Goal: Task Accomplishment & Management: Manage account settings

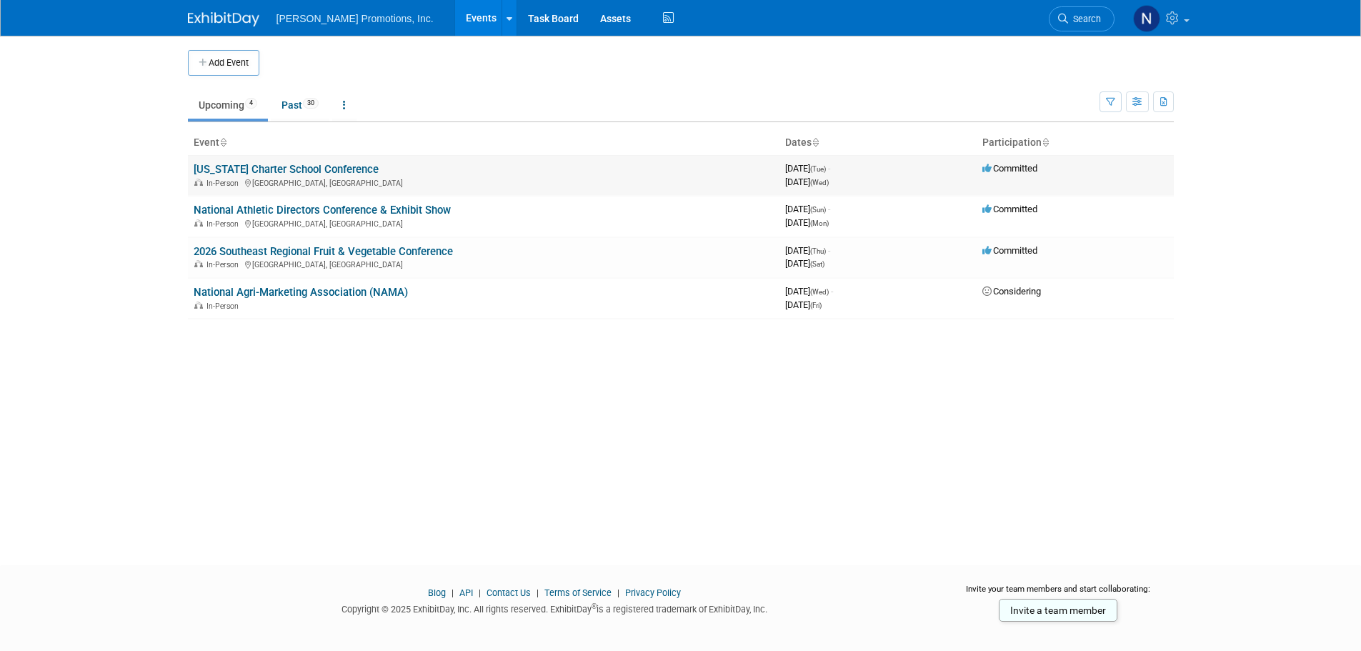
click at [313, 174] on link "[US_STATE] Charter School Conference" at bounding box center [286, 169] width 185 height 13
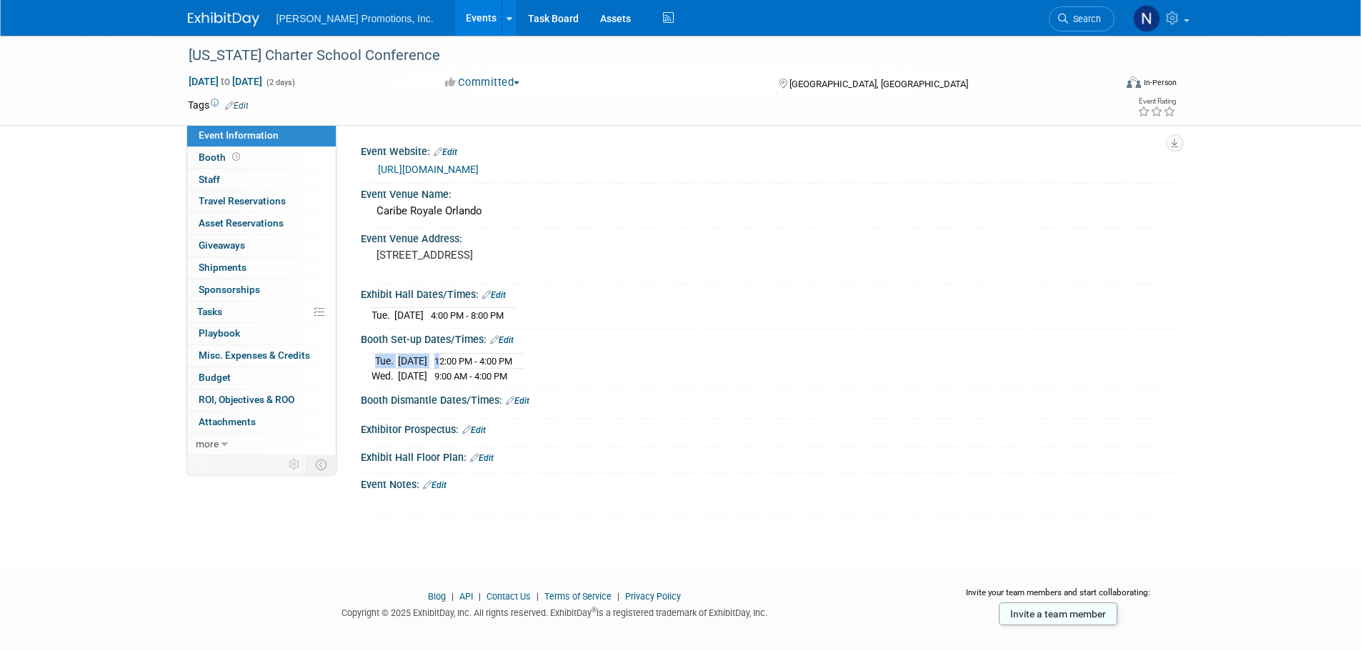
drag, startPoint x: 569, startPoint y: 359, endPoint x: 458, endPoint y: 352, distance: 111.0
click at [458, 352] on div "Tue. Oct 14, 2025 12:00 PM - 4:00 PM Wed. Oct 15, 2025 9:00 AM - 4:00 PM" at bounding box center [768, 366] width 792 height 34
click at [731, 287] on div "Exhibit Hall Dates/Times: Edit" at bounding box center [767, 293] width 813 height 19
click at [207, 158] on span "Booth" at bounding box center [221, 157] width 44 height 11
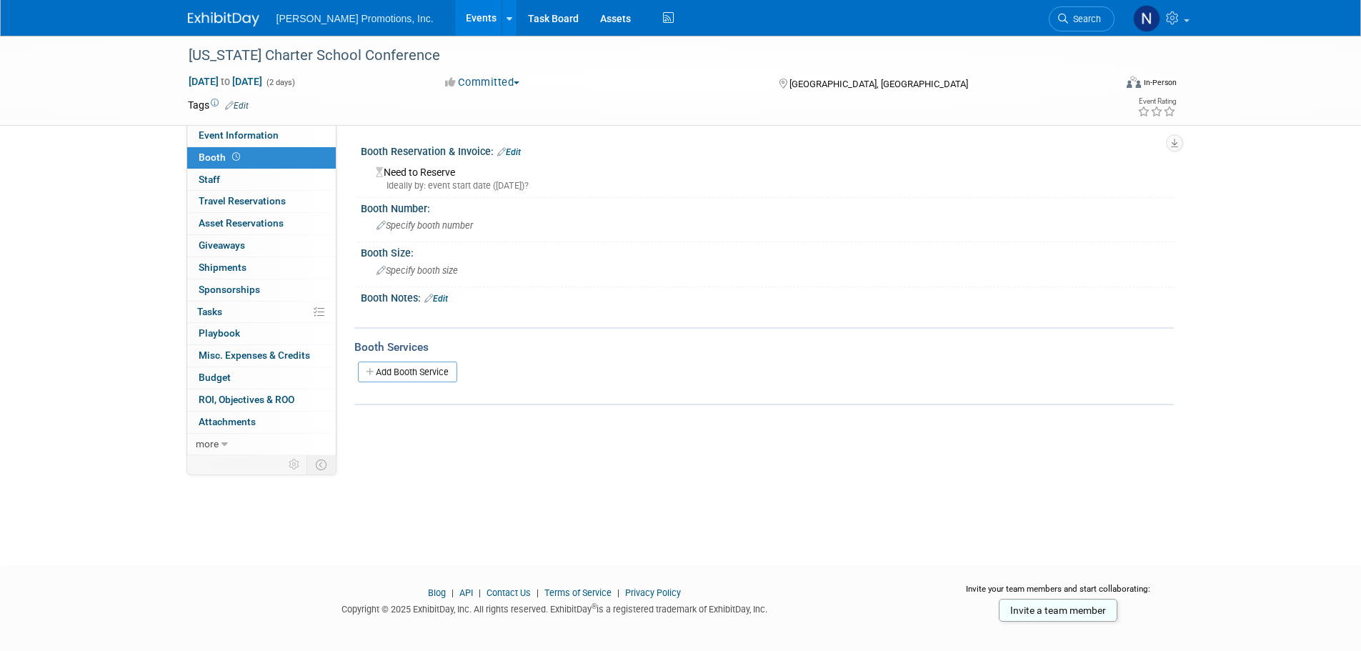
click at [521, 151] on link "Edit" at bounding box center [509, 152] width 24 height 10
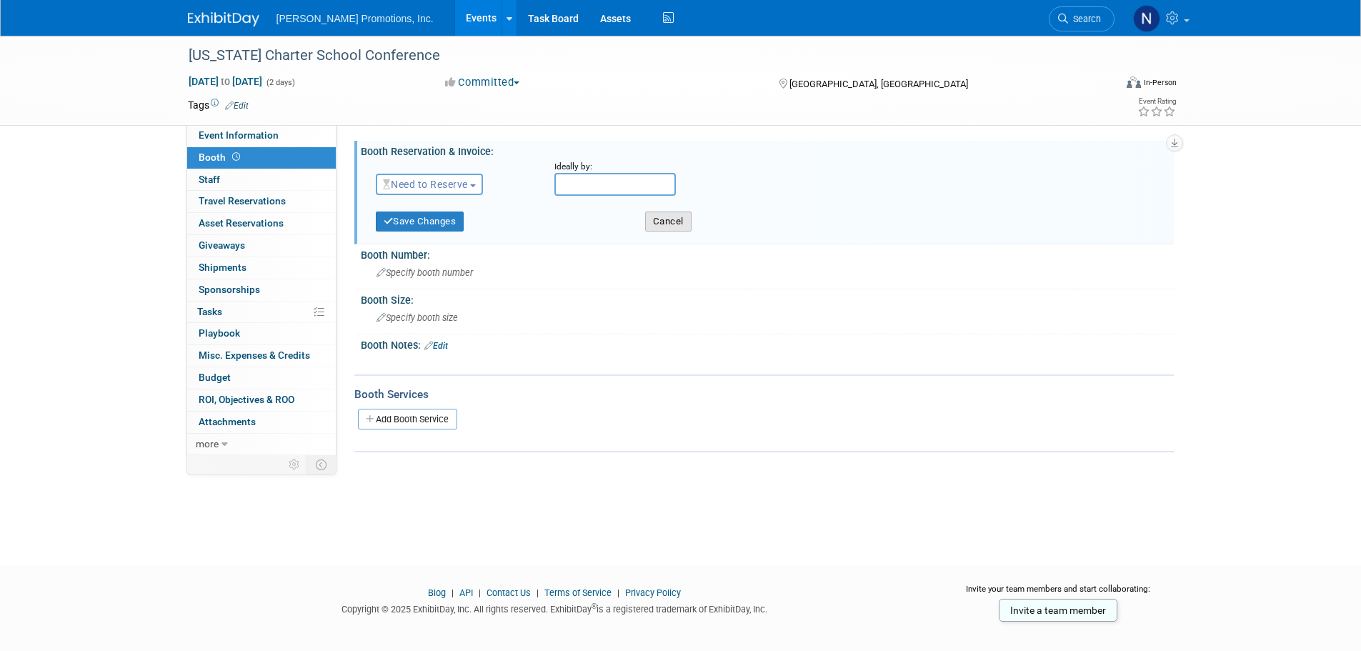
click at [669, 225] on button "Cancel" at bounding box center [668, 222] width 46 height 20
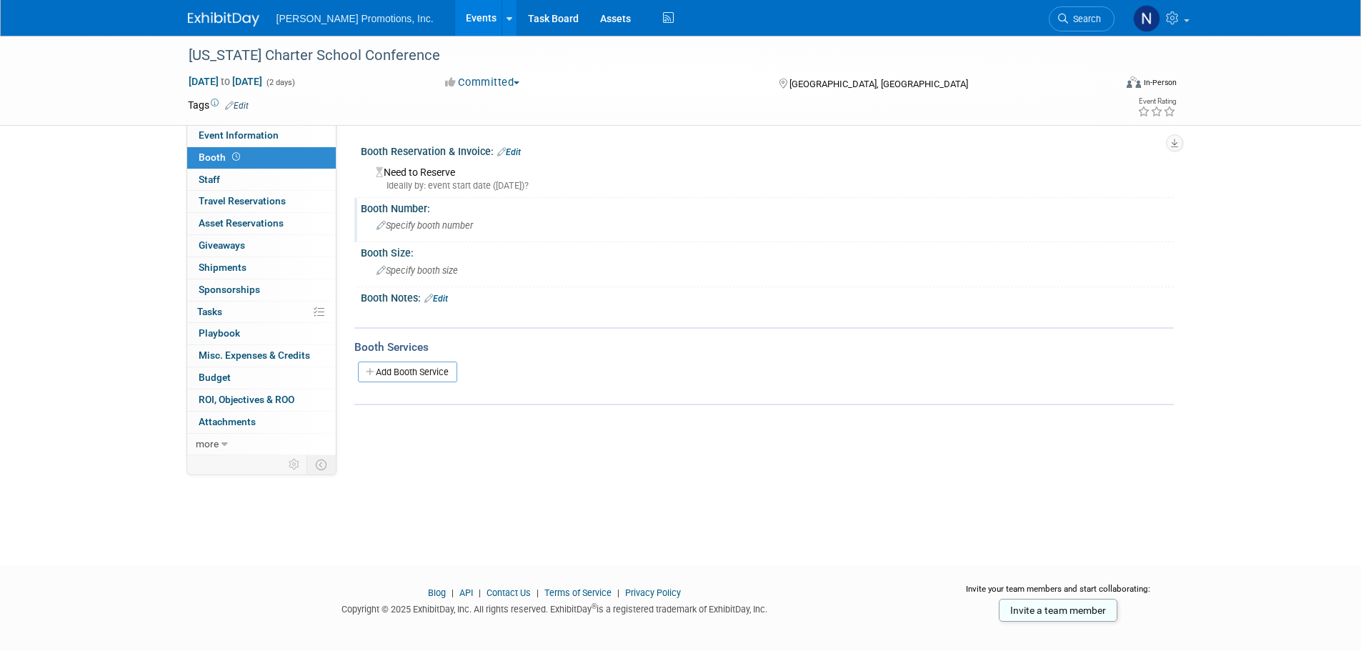
click at [427, 228] on span "Specify booth number" at bounding box center [425, 225] width 96 height 11
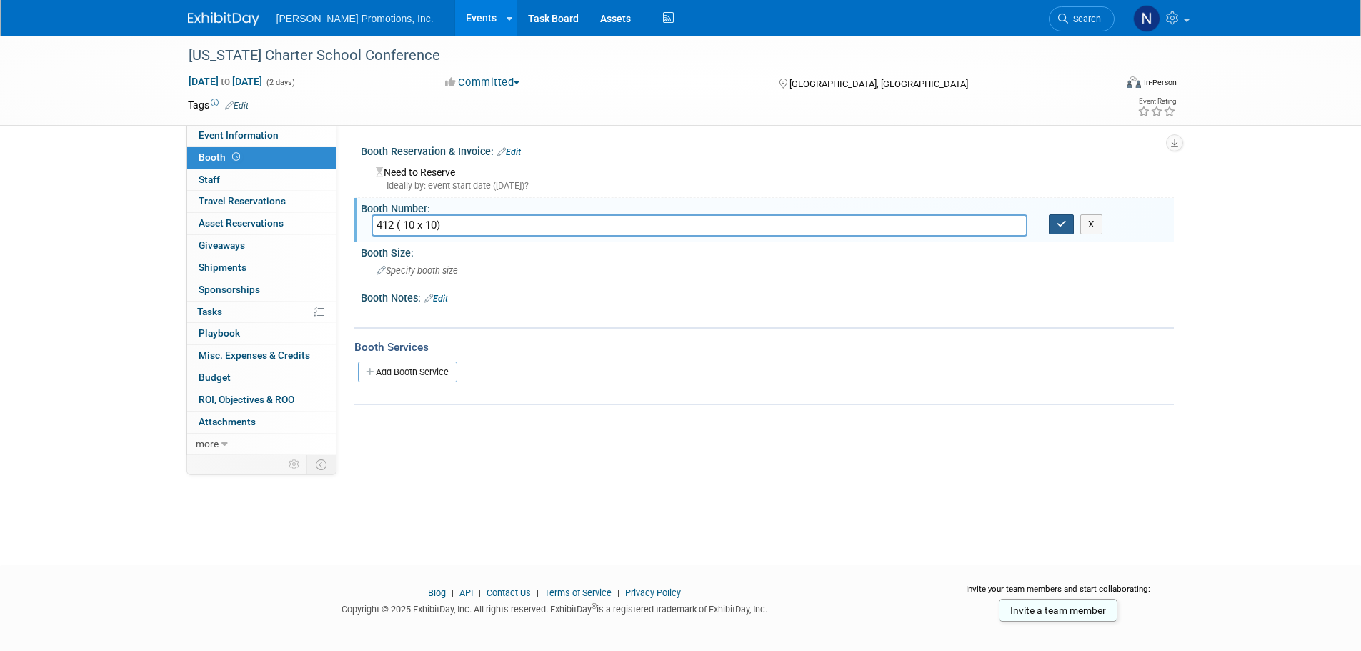
type input "412 ( 10 x 10)"
click at [1051, 226] on button "button" at bounding box center [1062, 224] width 26 height 20
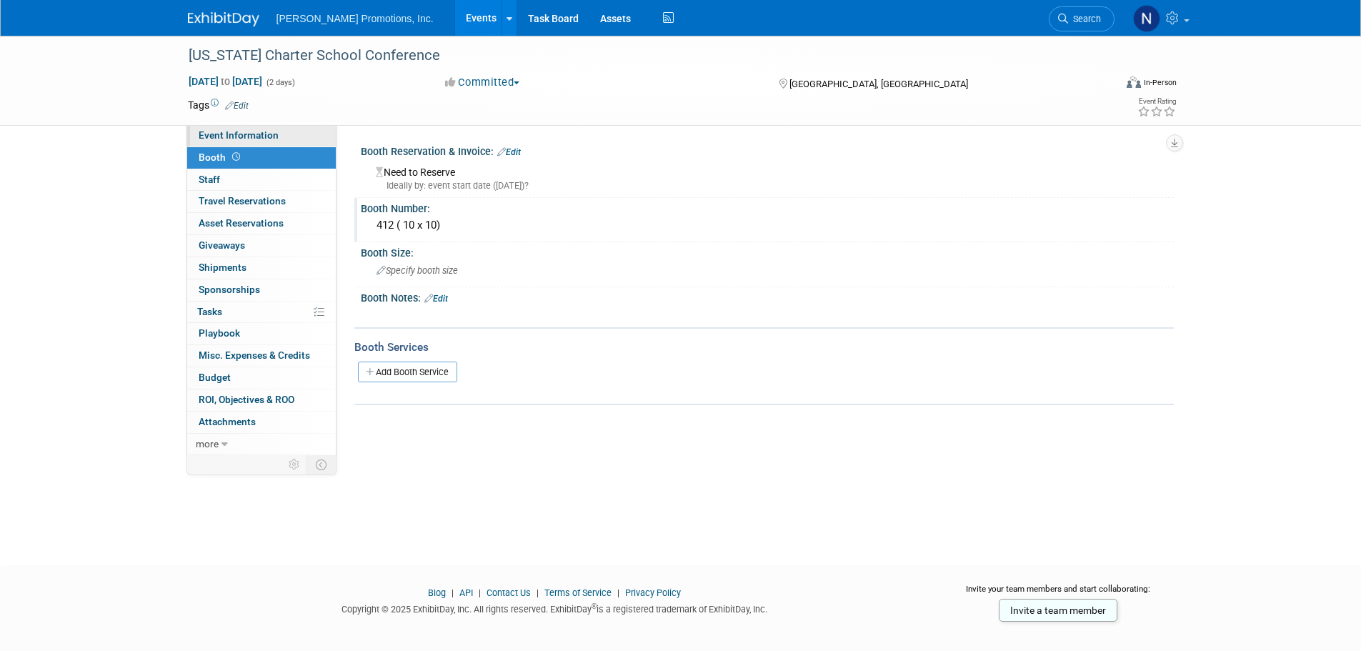
click at [227, 134] on span "Event Information" at bounding box center [239, 134] width 80 height 11
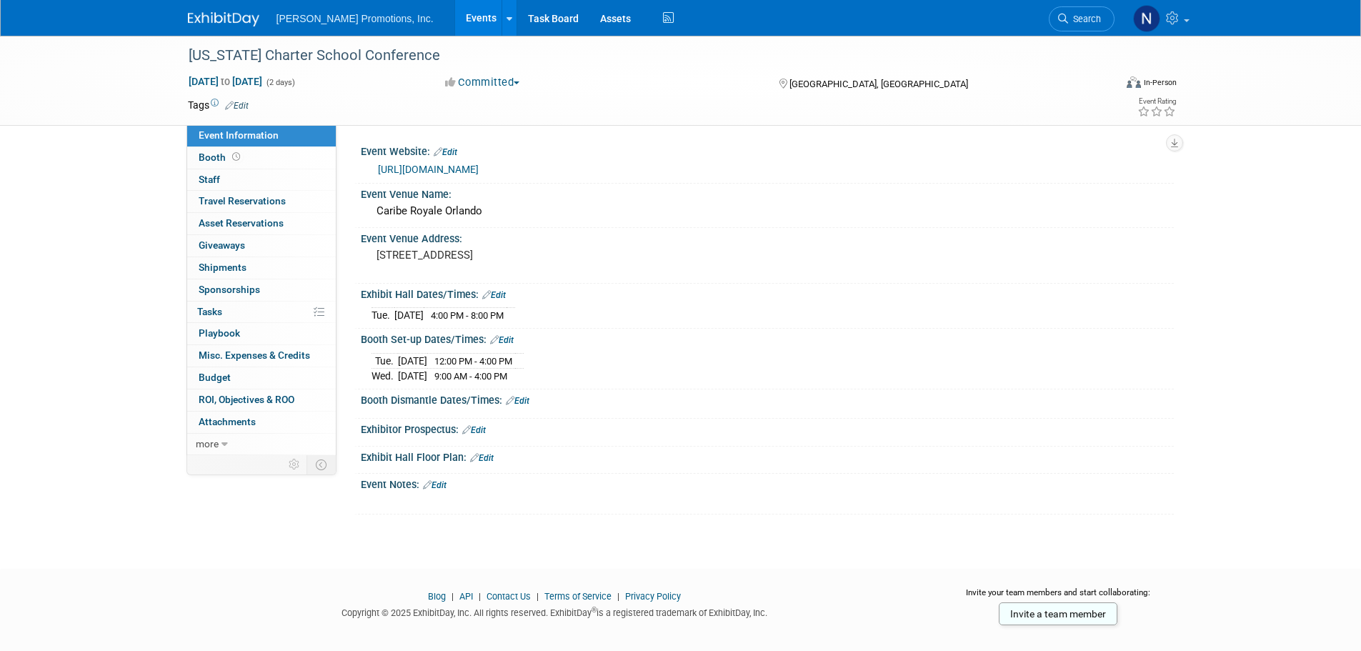
click at [438, 484] on link "Edit" at bounding box center [435, 485] width 24 height 10
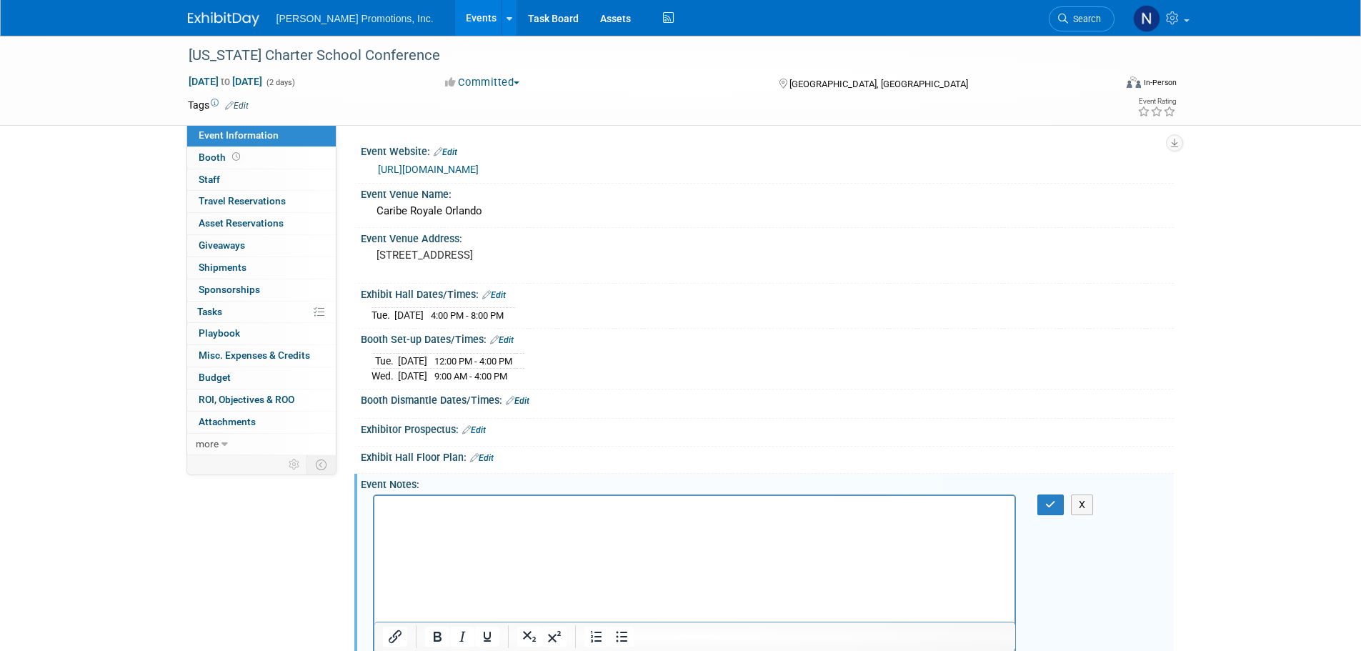
scroll to position [294, 0]
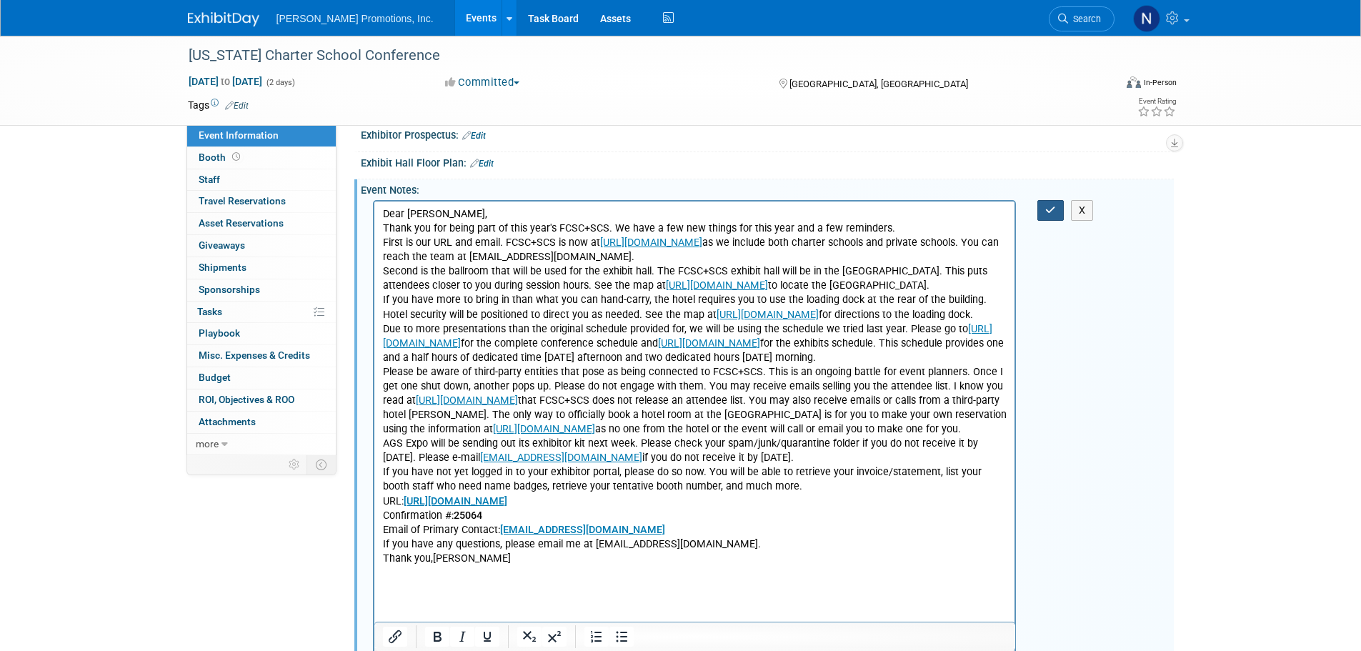
click at [1050, 212] on icon "button" at bounding box center [1051, 210] width 11 height 10
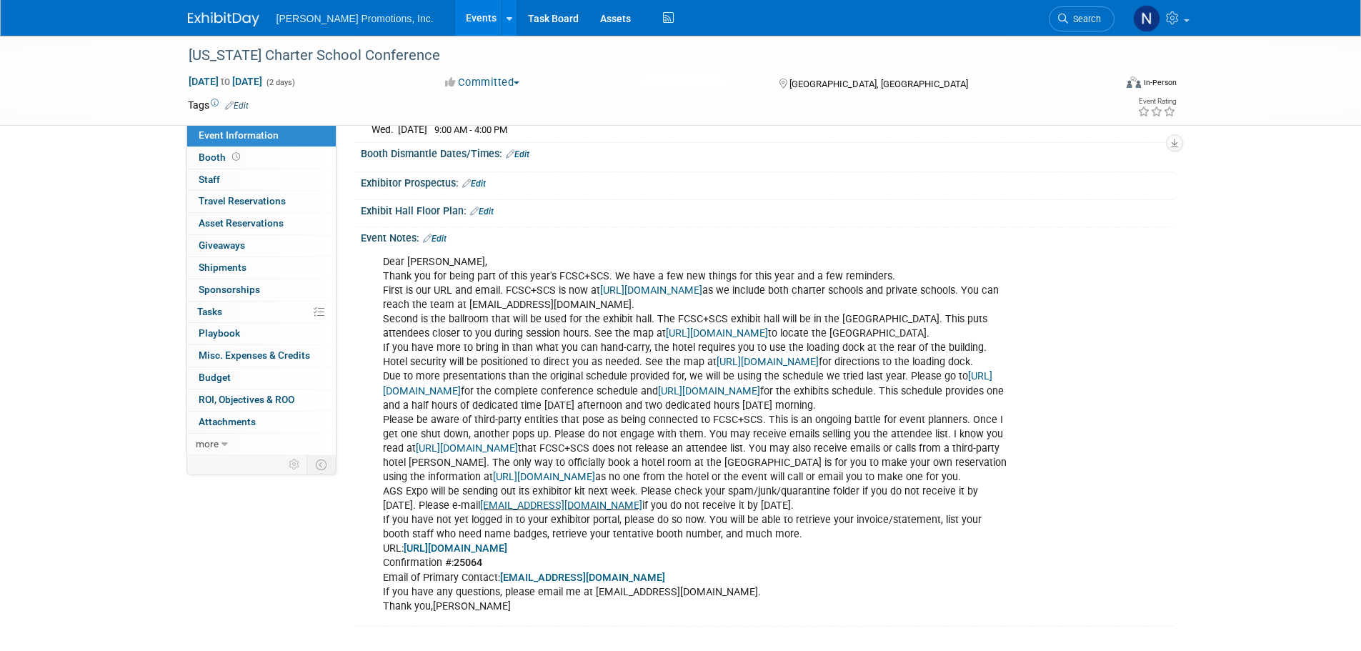
scroll to position [0, 0]
